Goal: Check status: Check status

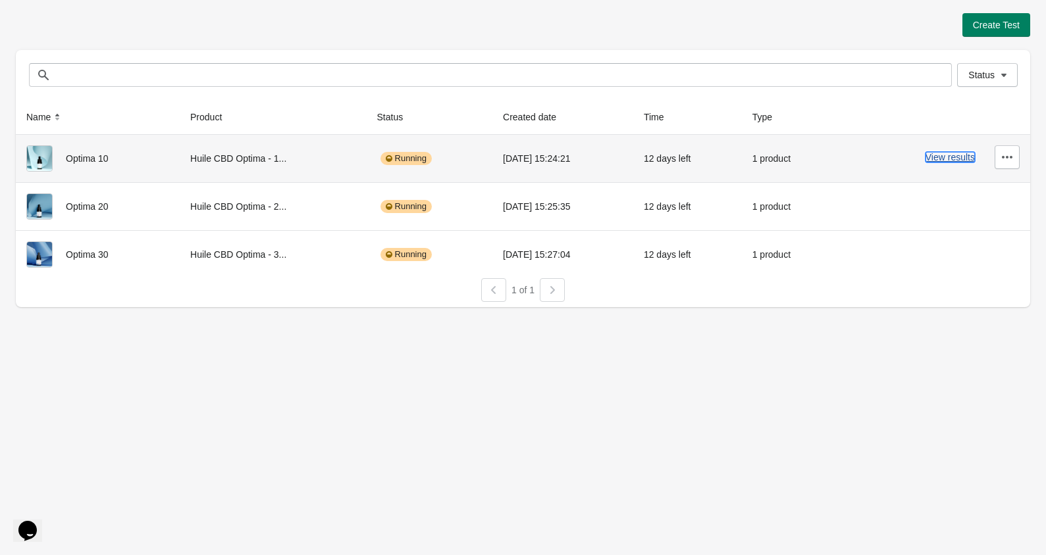
click at [940, 161] on button "View results" at bounding box center [949, 157] width 49 height 11
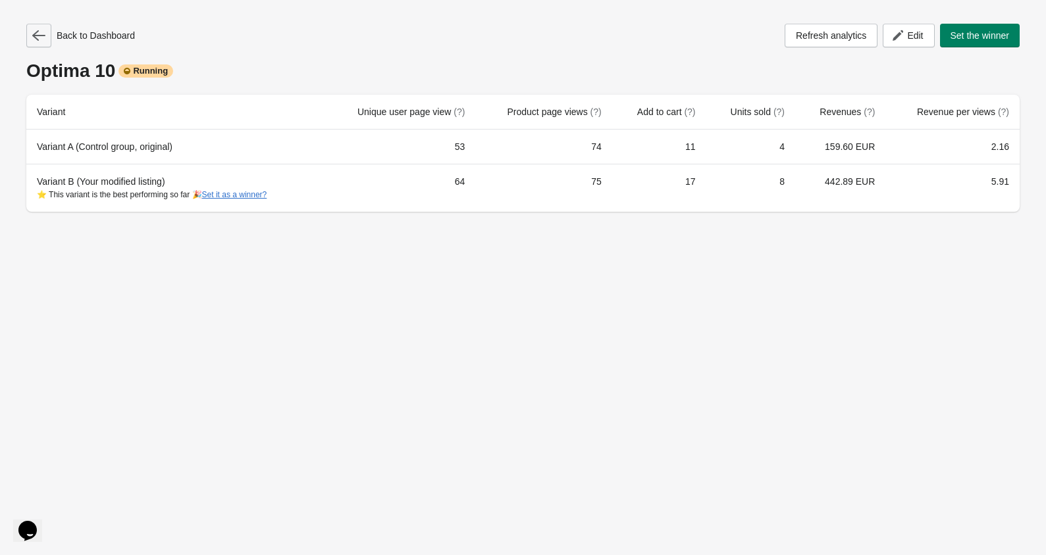
click at [32, 44] on button "button" at bounding box center [38, 36] width 25 height 24
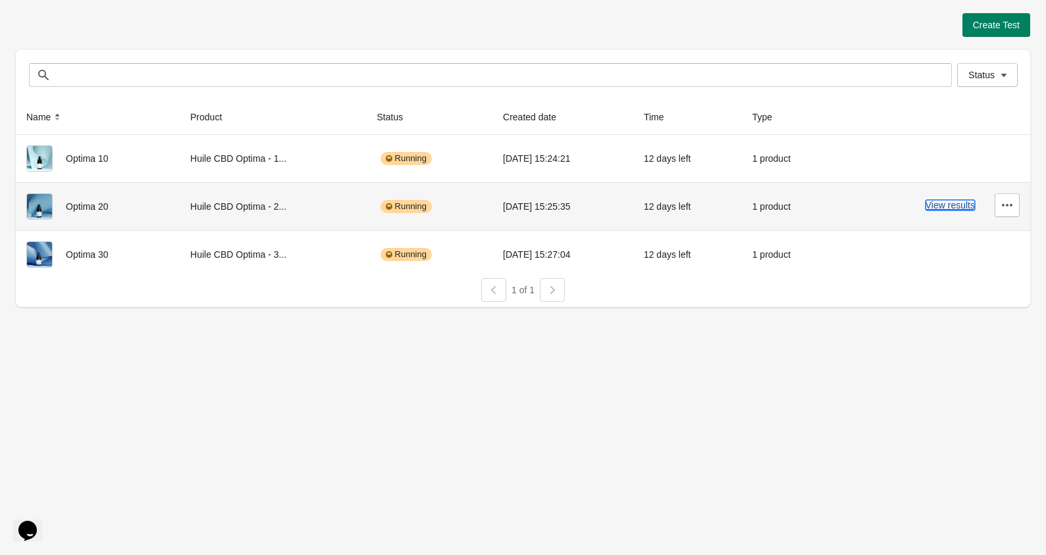
click at [936, 207] on button "View results" at bounding box center [949, 205] width 49 height 11
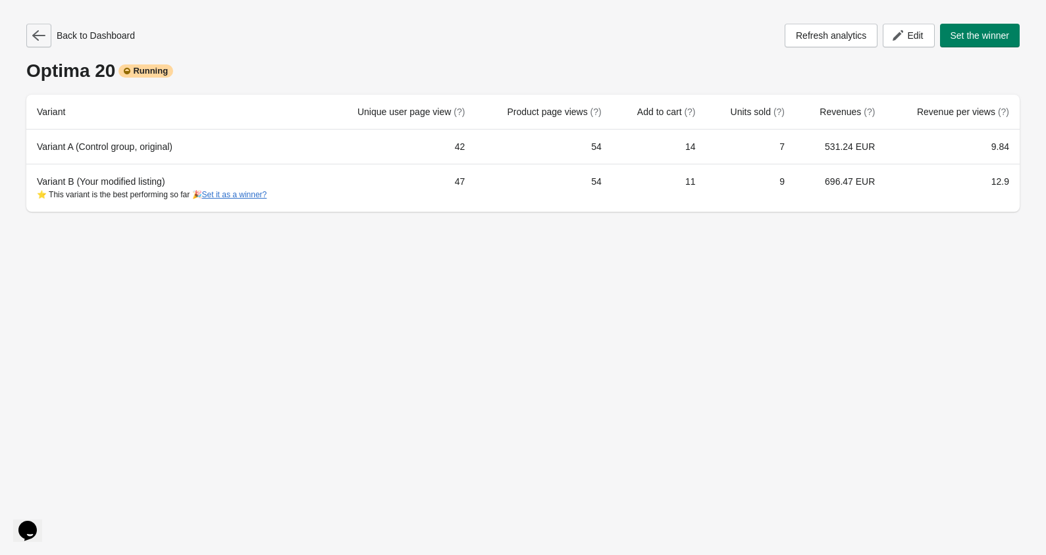
click at [32, 36] on icon "button" at bounding box center [38, 35] width 13 height 11
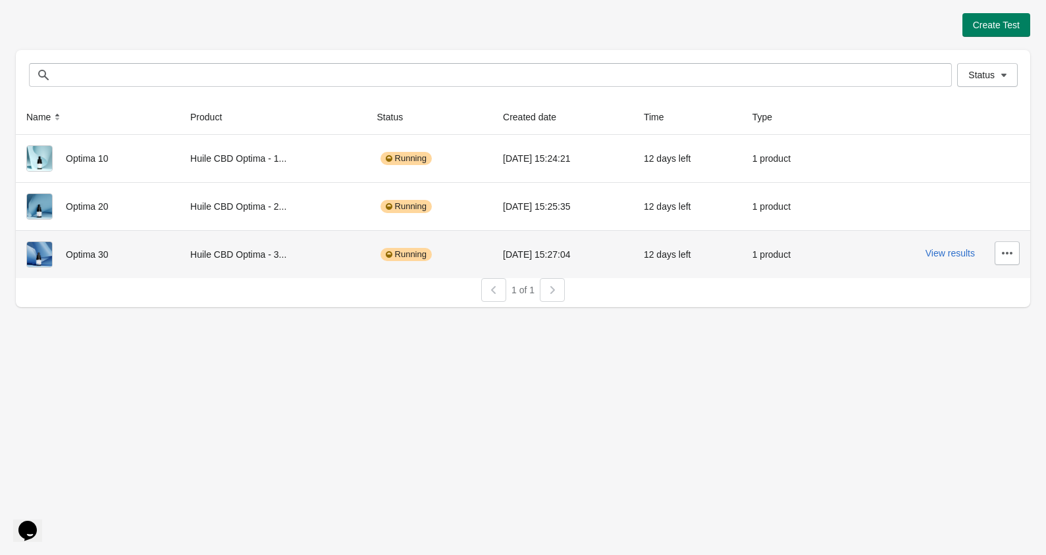
click at [946, 261] on div "View results" at bounding box center [932, 254] width 173 height 24
click at [946, 250] on button "View results" at bounding box center [949, 253] width 49 height 11
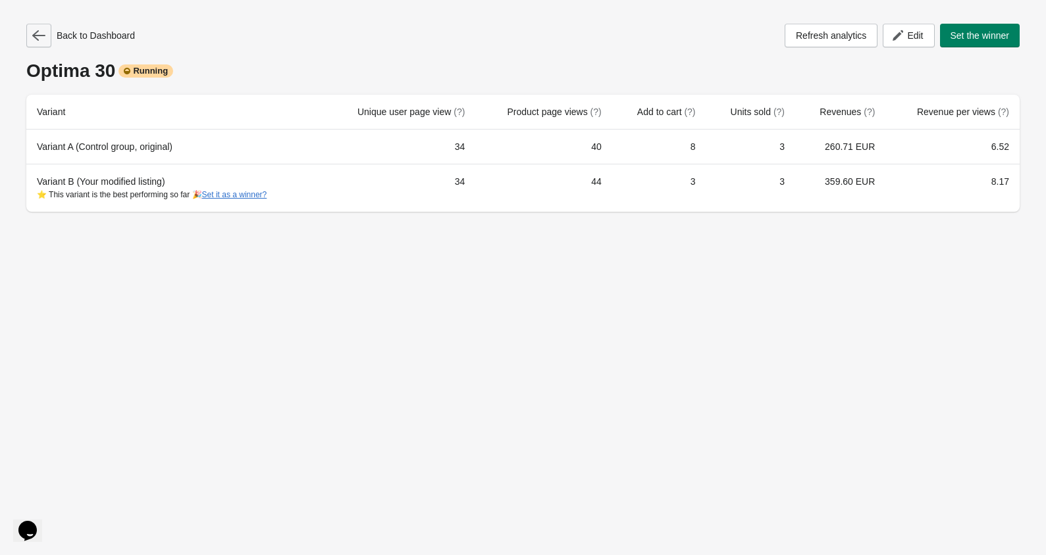
click at [39, 35] on icon "button" at bounding box center [38, 35] width 13 height 11
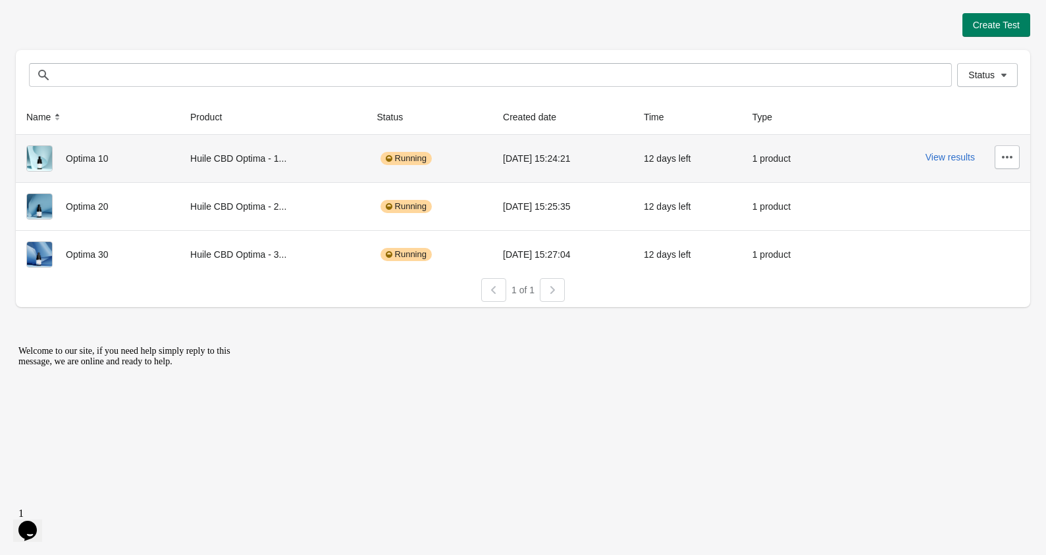
click at [955, 166] on div "View results" at bounding box center [932, 157] width 173 height 24
click at [959, 155] on button "View results" at bounding box center [949, 157] width 49 height 11
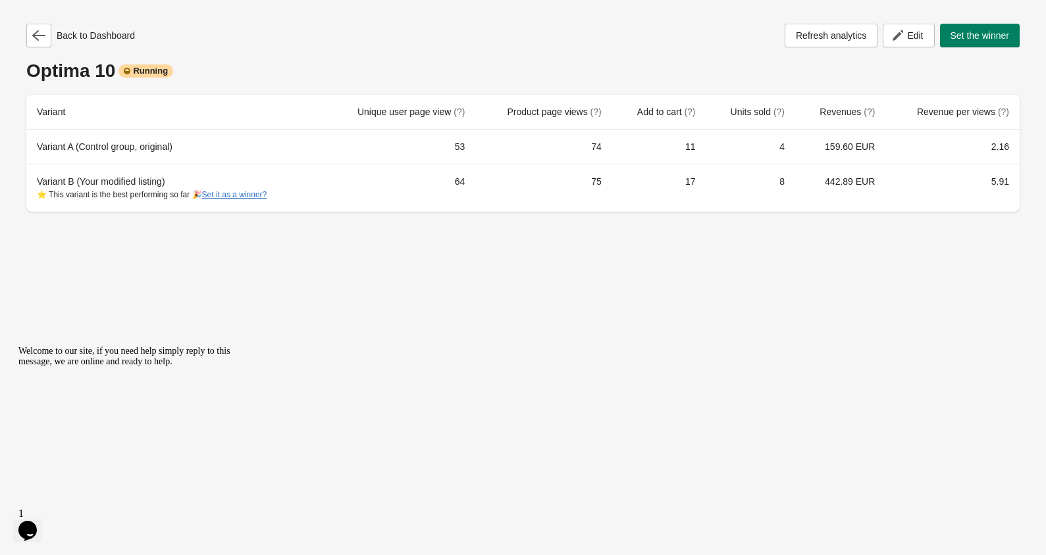
click at [52, 38] on div "Back to Dashboard" at bounding box center [80, 36] width 109 height 24
click at [48, 37] on button "button" at bounding box center [38, 36] width 25 height 24
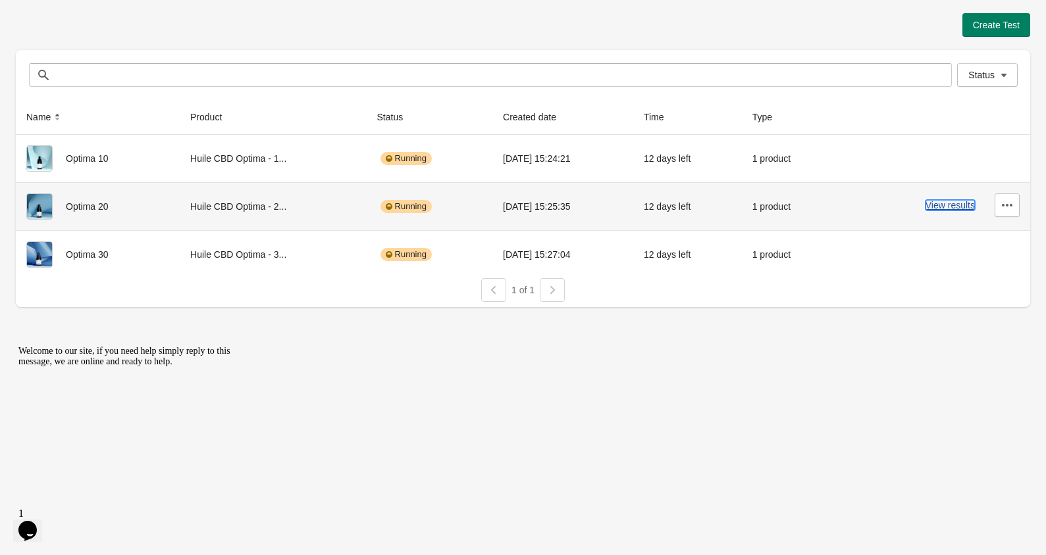
click at [953, 201] on button "View results" at bounding box center [949, 205] width 49 height 11
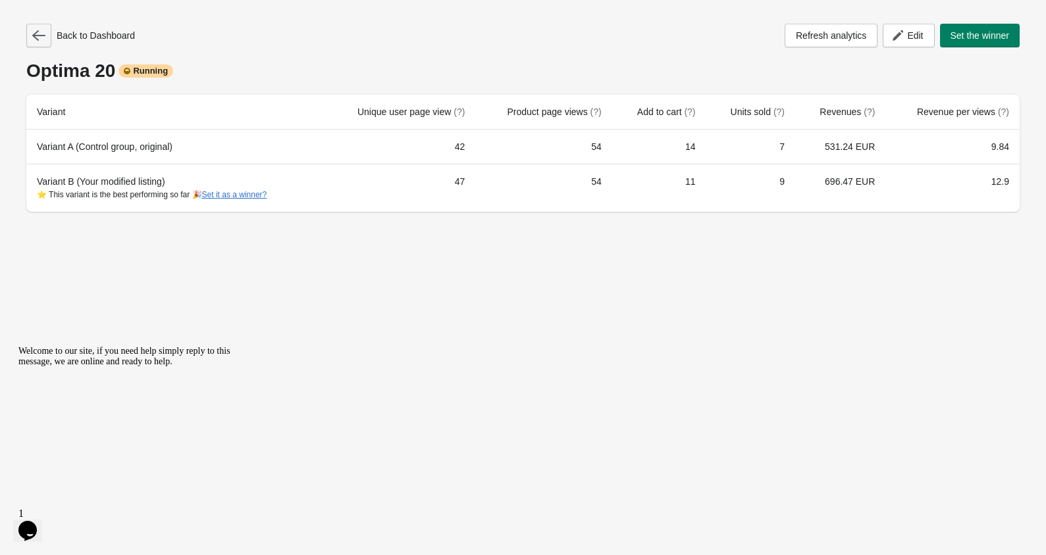
click at [43, 43] on button "button" at bounding box center [38, 36] width 25 height 24
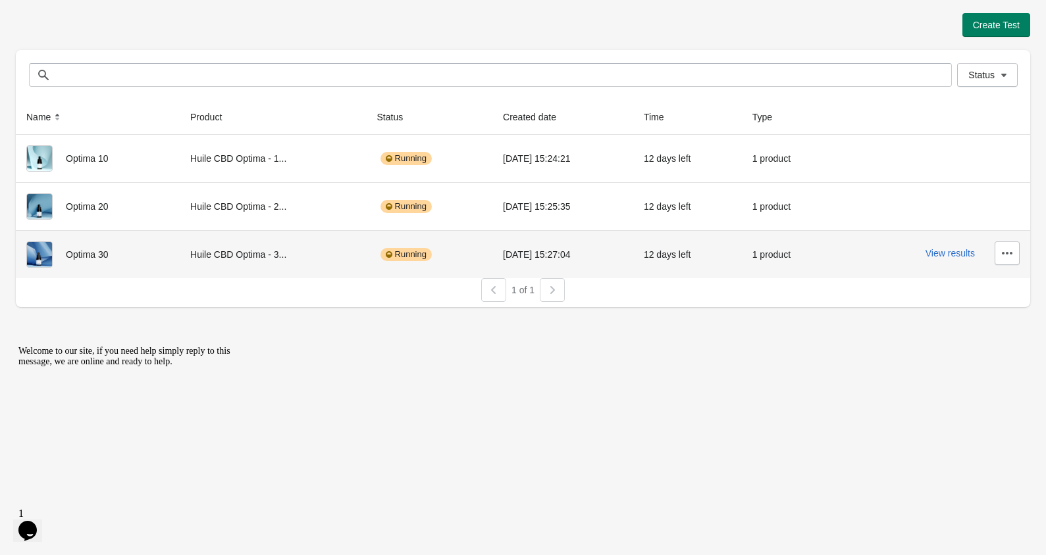
click at [972, 259] on div "View results" at bounding box center [932, 254] width 173 height 24
click at [957, 248] on button "View results" at bounding box center [949, 253] width 49 height 11
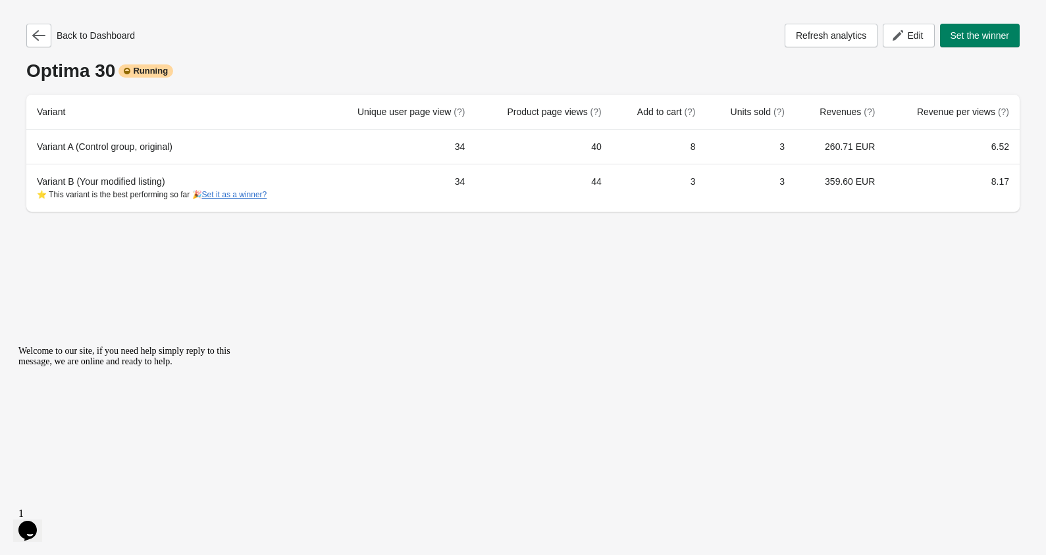
click at [25, 28] on div "Back to Dashboard Refresh analytics Edit Set the winner Optima 30 Running Varia…" at bounding box center [523, 114] width 1014 height 228
click at [37, 38] on icon "button" at bounding box center [38, 35] width 13 height 13
